Goal: Information Seeking & Learning: Understand process/instructions

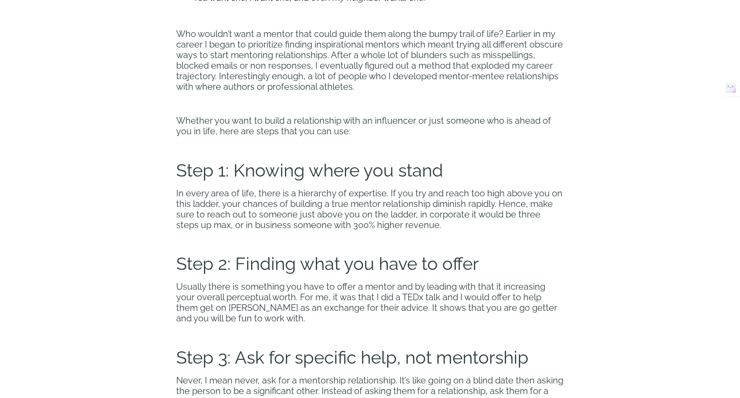
scroll to position [528, 0]
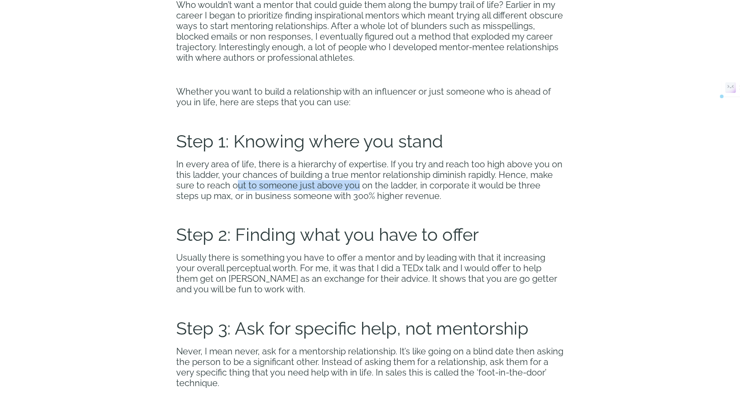
drag, startPoint x: 234, startPoint y: 181, endPoint x: 354, endPoint y: 185, distance: 119.9
click at [354, 185] on span "In every area of life, there is a hierarchy of expertise. If you try and reach …" at bounding box center [369, 180] width 386 height 42
click at [314, 186] on span "In every area of life, there is a hierarchy of expertise. If you try and reach …" at bounding box center [369, 180] width 386 height 42
click at [316, 186] on span "In every area of life, there is a hierarchy of expertise. If you try and reach …" at bounding box center [369, 180] width 386 height 42
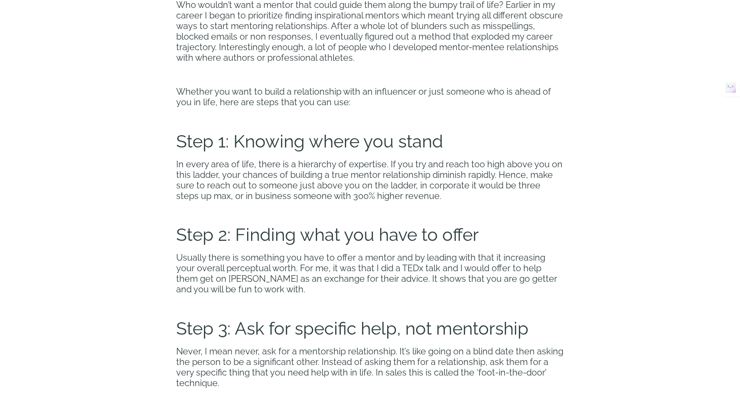
click at [372, 186] on span "In every area of life, there is a hierarchy of expertise. If you try and reach …" at bounding box center [369, 180] width 386 height 42
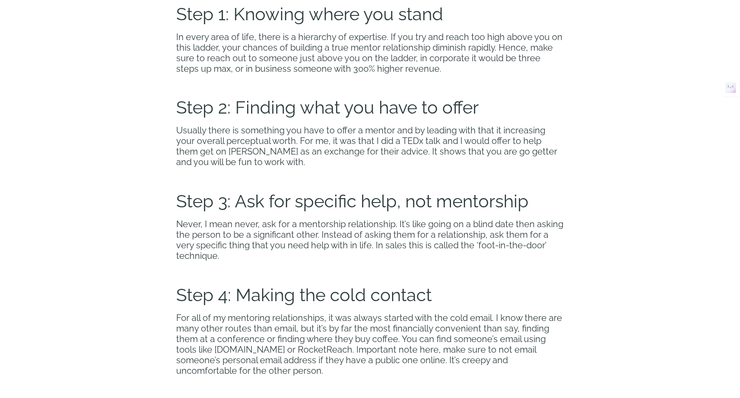
scroll to position [658, 0]
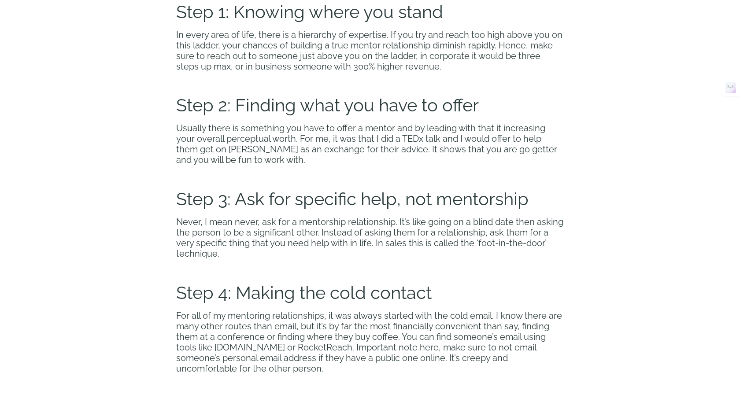
click at [403, 246] on span "Never, I mean never, ask for a mentorship relationship. It’s like going on a bl…" at bounding box center [369, 238] width 387 height 42
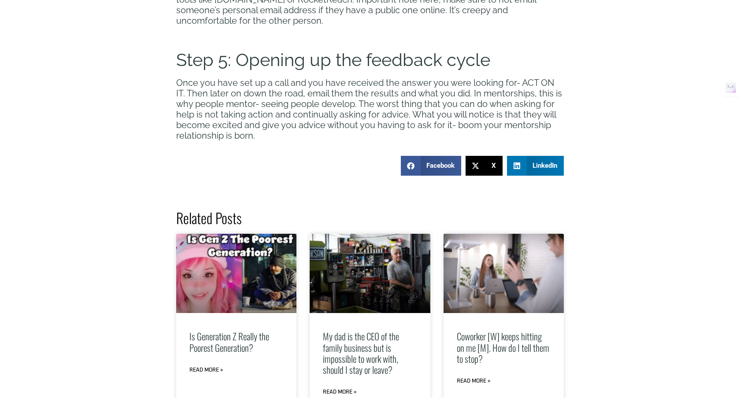
scroll to position [1032, 0]
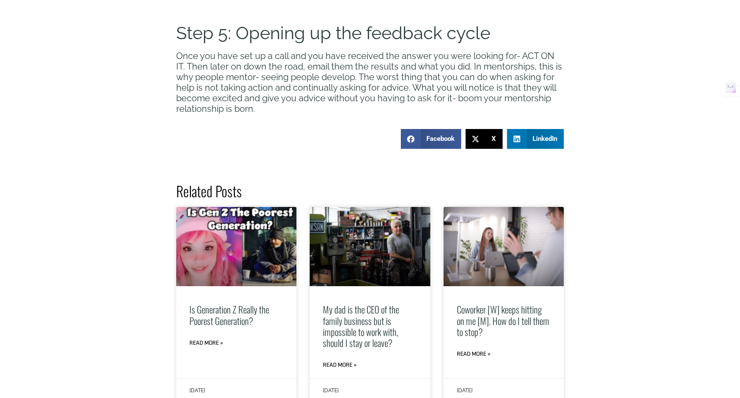
click at [282, 79] on span "Once you have set up a call and you have received the answer you were looking f…" at bounding box center [369, 82] width 386 height 63
click at [301, 75] on span "Once you have set up a call and you have received the answer you were looking f…" at bounding box center [369, 82] width 386 height 63
click at [254, 103] on span "Once you have set up a call and you have received the answer you were looking f…" at bounding box center [369, 82] width 386 height 63
click at [268, 103] on span "Once you have set up a call and you have received the answer you were looking f…" at bounding box center [369, 82] width 386 height 63
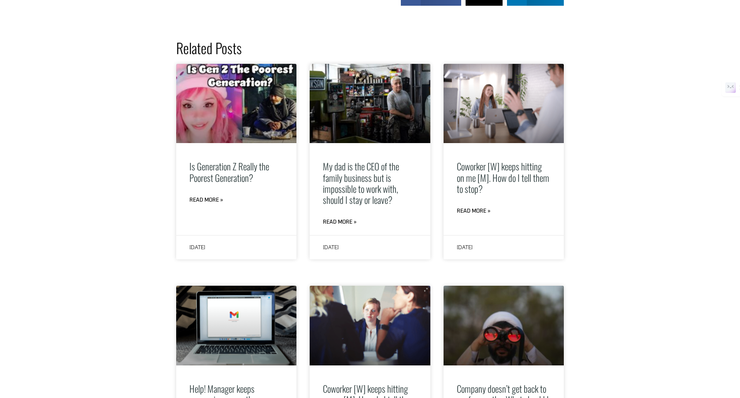
scroll to position [1189, 0]
